Goal: Check status

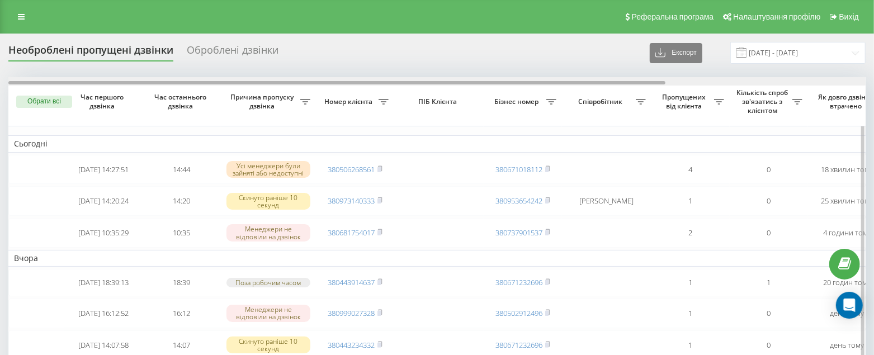
click at [644, 84] on div at bounding box center [436, 81] width 857 height 8
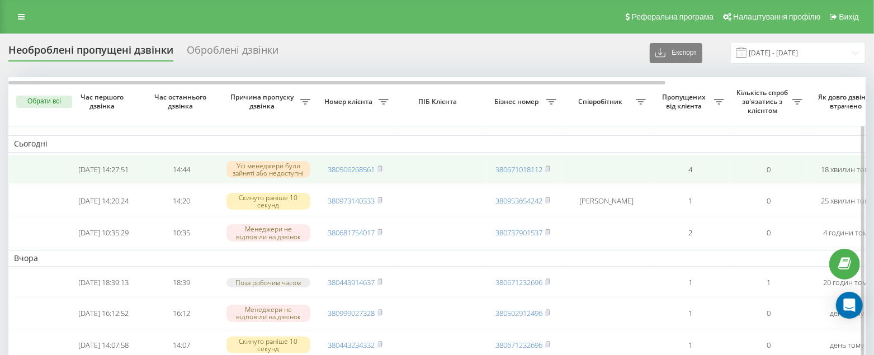
click at [675, 171] on td "4" at bounding box center [690, 170] width 78 height 30
